Goal: Find specific page/section: Find specific page/section

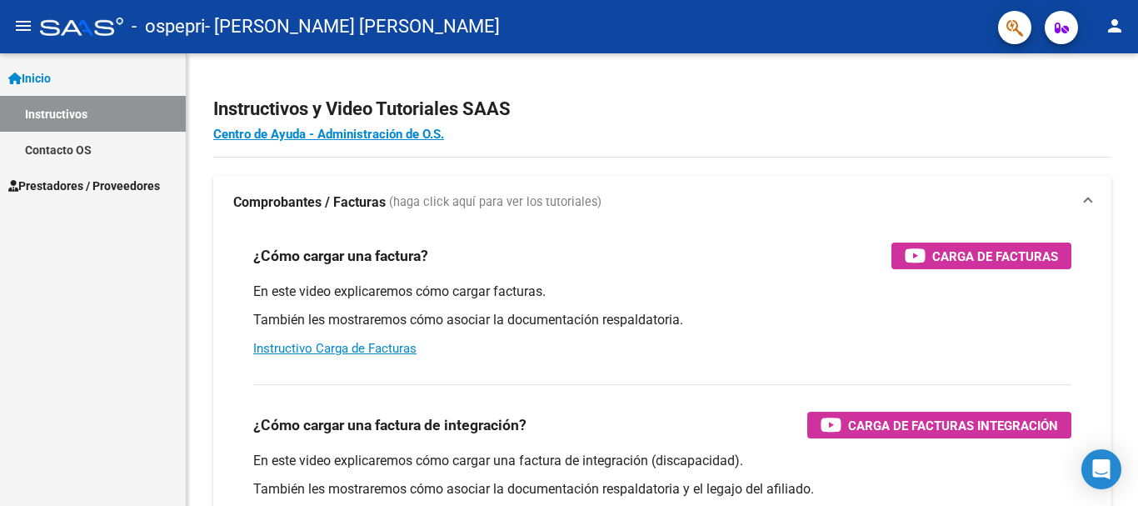
click at [112, 175] on link "Prestadores / Proveedores" at bounding box center [93, 185] width 186 height 36
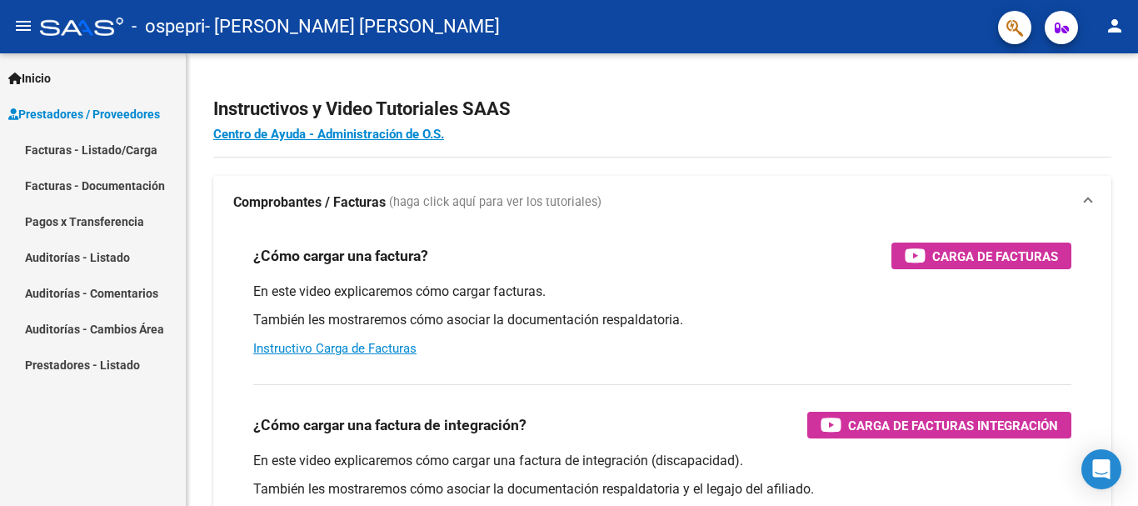
click at [108, 368] on link "Prestadores - Listado" at bounding box center [93, 364] width 186 height 36
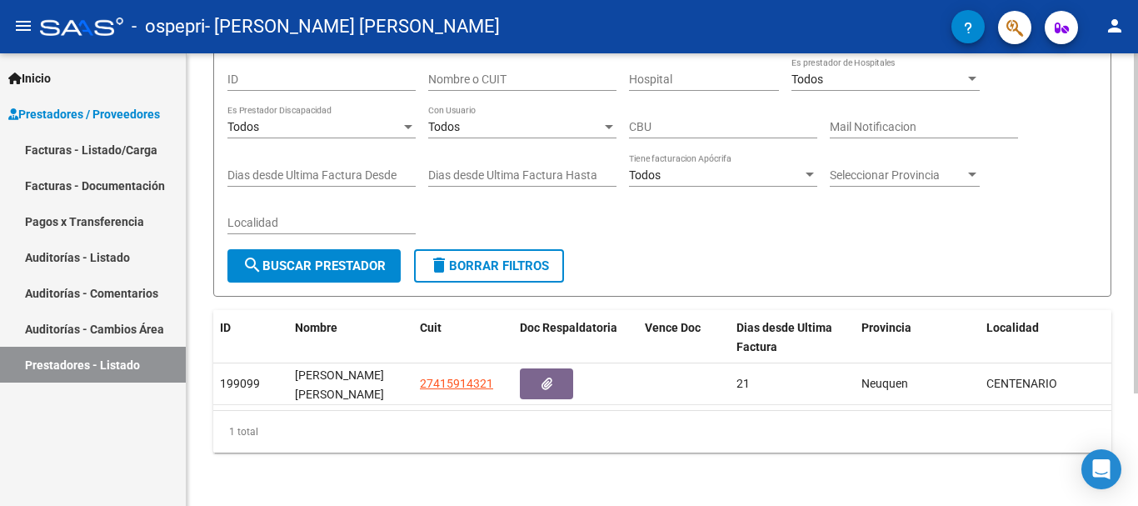
scroll to position [149, 0]
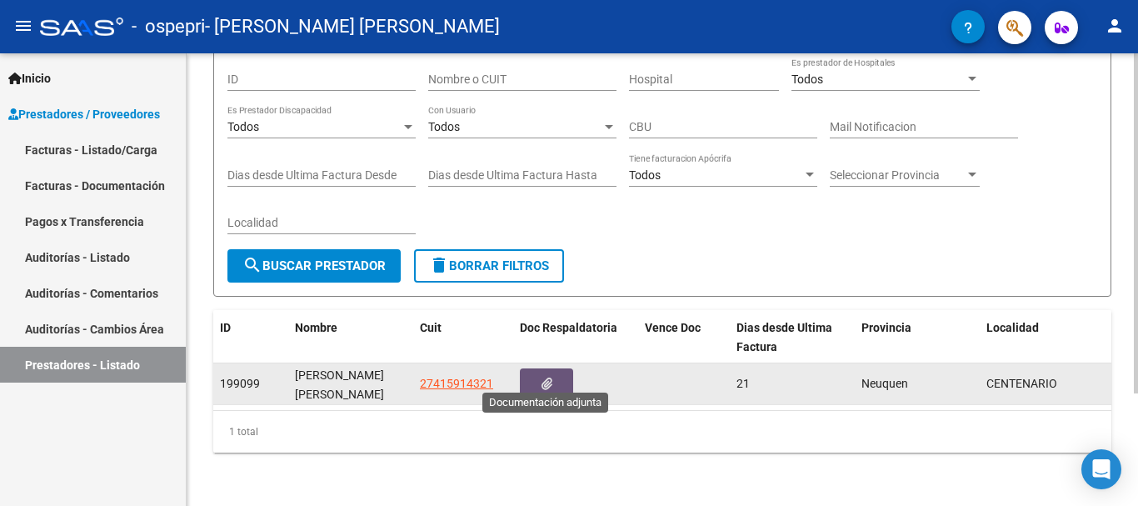
click at [548, 377] on icon "button" at bounding box center [546, 383] width 11 height 12
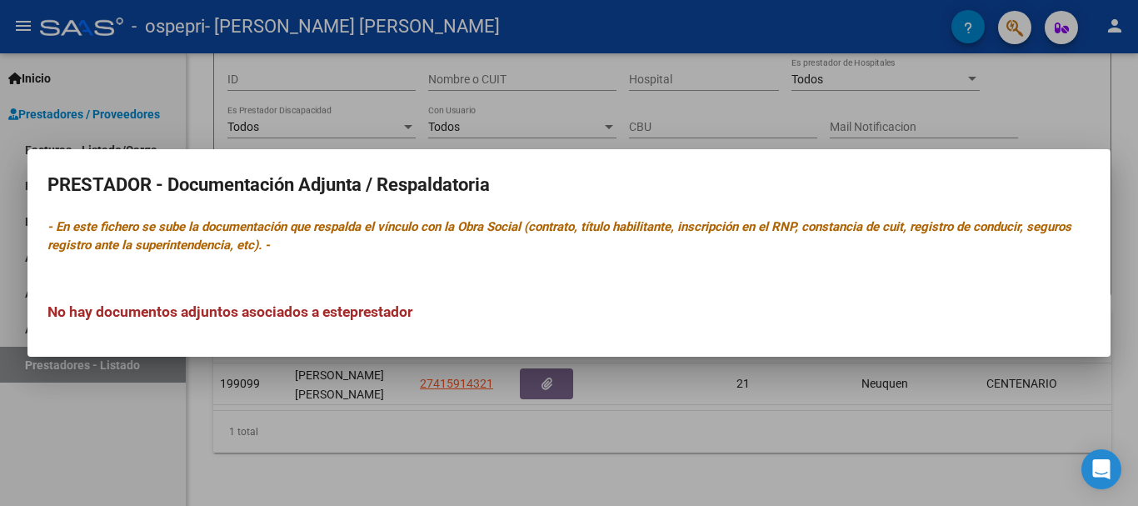
click at [722, 259] on mat-dialog-content "PRESTADOR - Documentación Adjunta / Respaldatoria - En este fichero se sube la …" at bounding box center [568, 253] width 1083 height 168
click at [1101, 132] on div at bounding box center [569, 253] width 1138 height 506
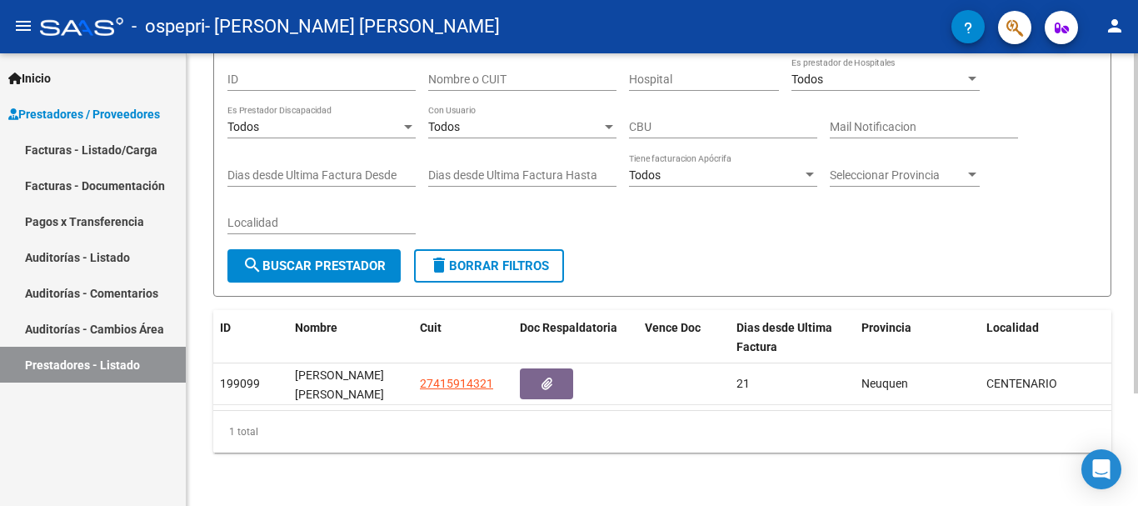
scroll to position [0, 0]
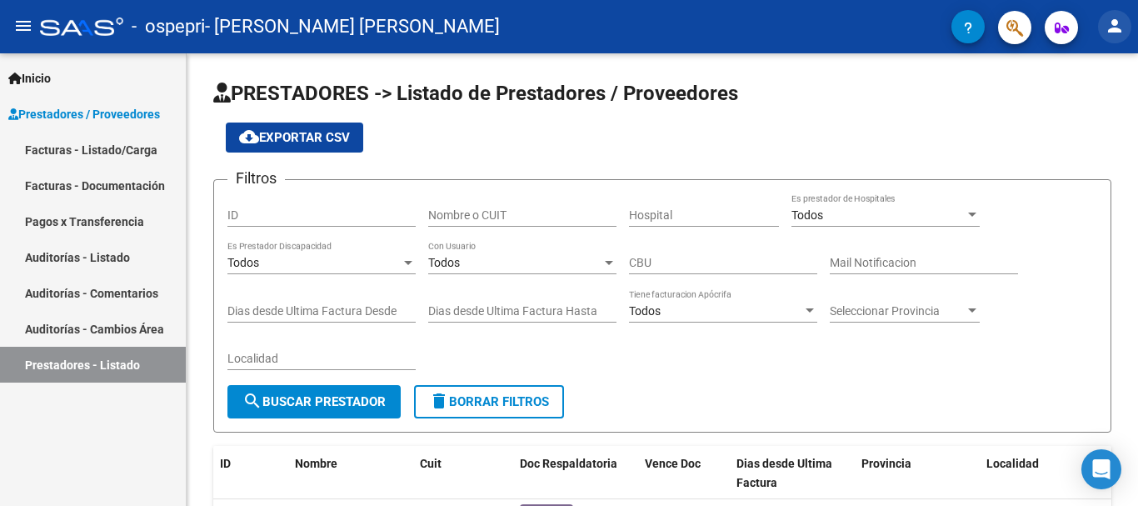
click at [1112, 28] on mat-icon "person" at bounding box center [1114, 26] width 20 height 20
click at [1078, 67] on button "person Mi Perfil" at bounding box center [1080, 70] width 102 height 40
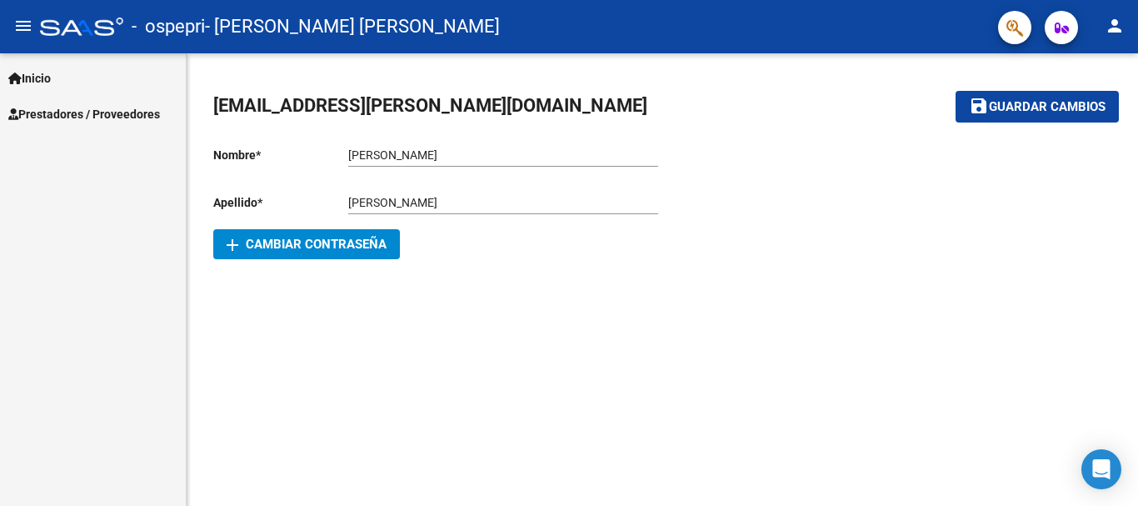
click at [100, 109] on span "Prestadores / Proveedores" at bounding box center [84, 114] width 152 height 18
click at [36, 71] on span "Inicio" at bounding box center [29, 78] width 42 height 18
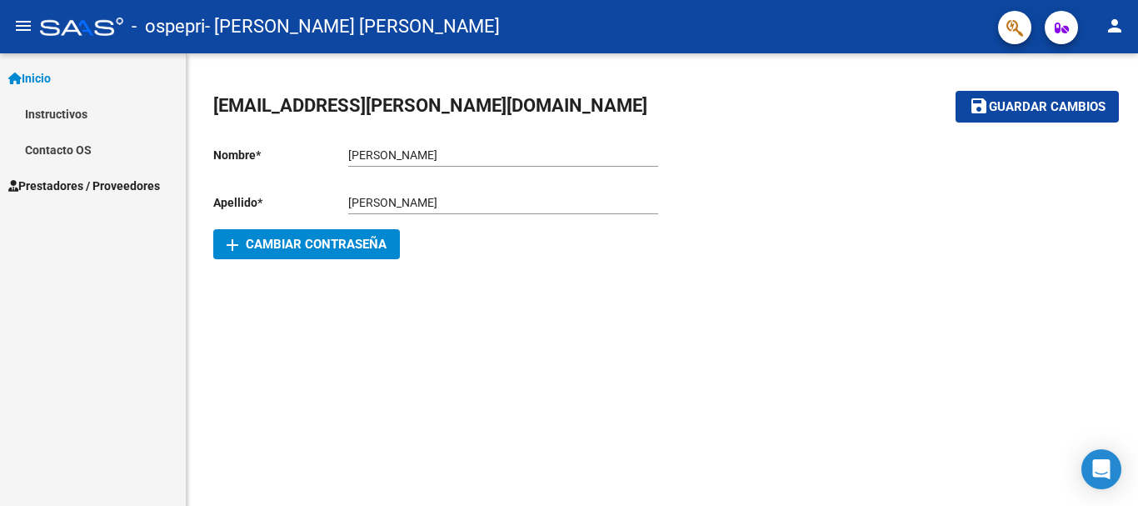
click at [84, 172] on link "Prestadores / Proveedores" at bounding box center [93, 185] width 186 height 36
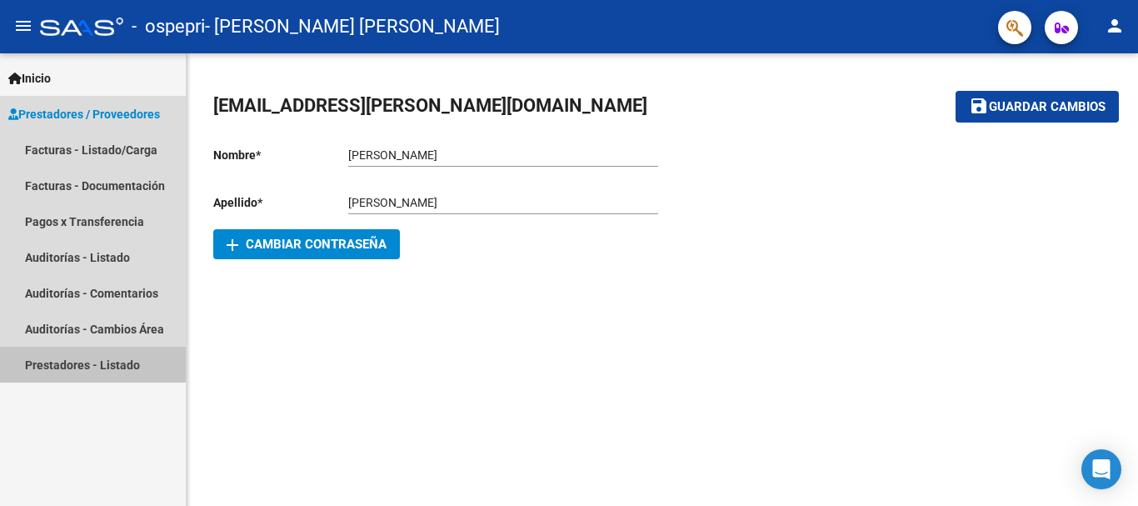
click at [79, 357] on link "Prestadores - Listado" at bounding box center [93, 364] width 186 height 36
